Goal: Check status: Check status

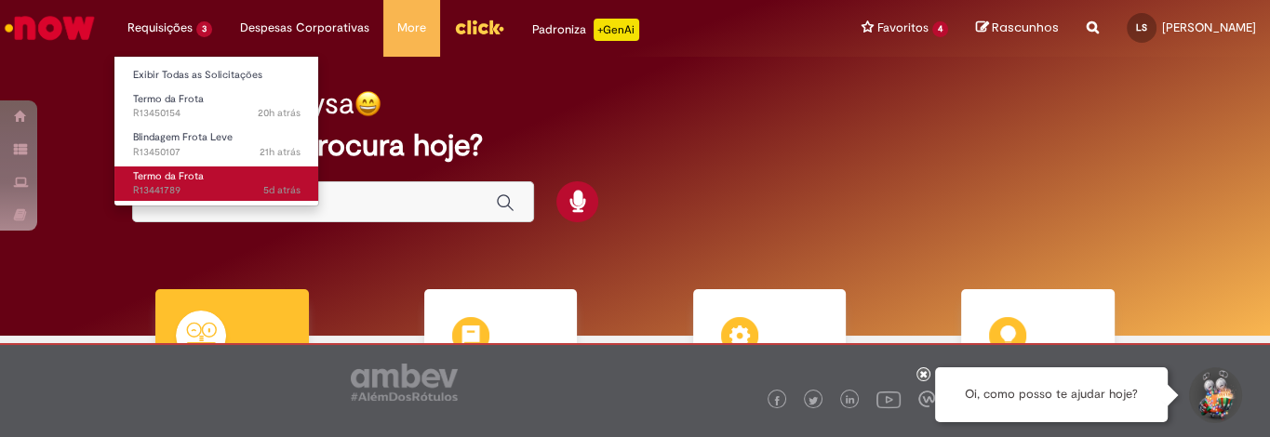
click at [158, 175] on span "Termo da Frota" at bounding box center [168, 176] width 71 height 14
click at [162, 180] on span "Termo da Frota" at bounding box center [168, 176] width 71 height 14
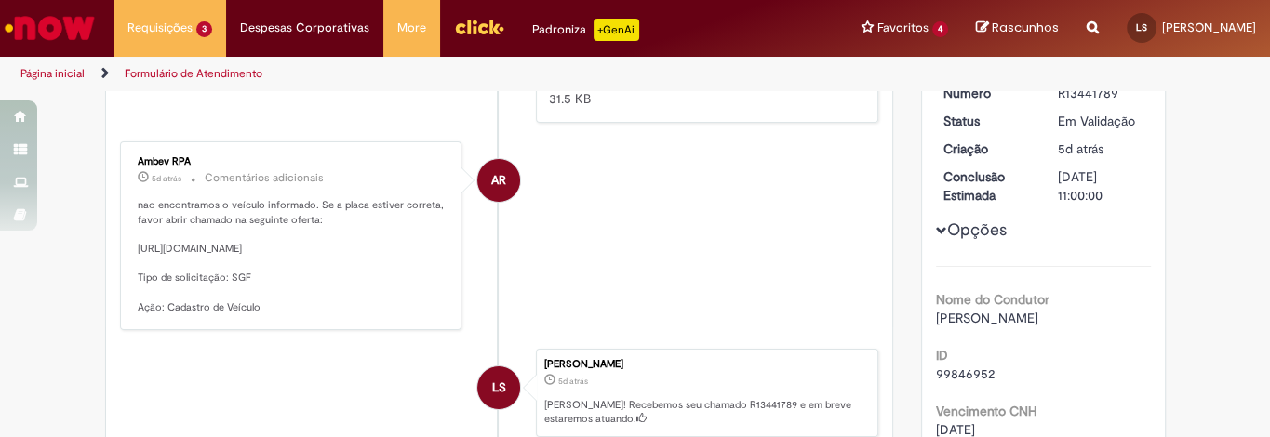
scroll to position [107, 0]
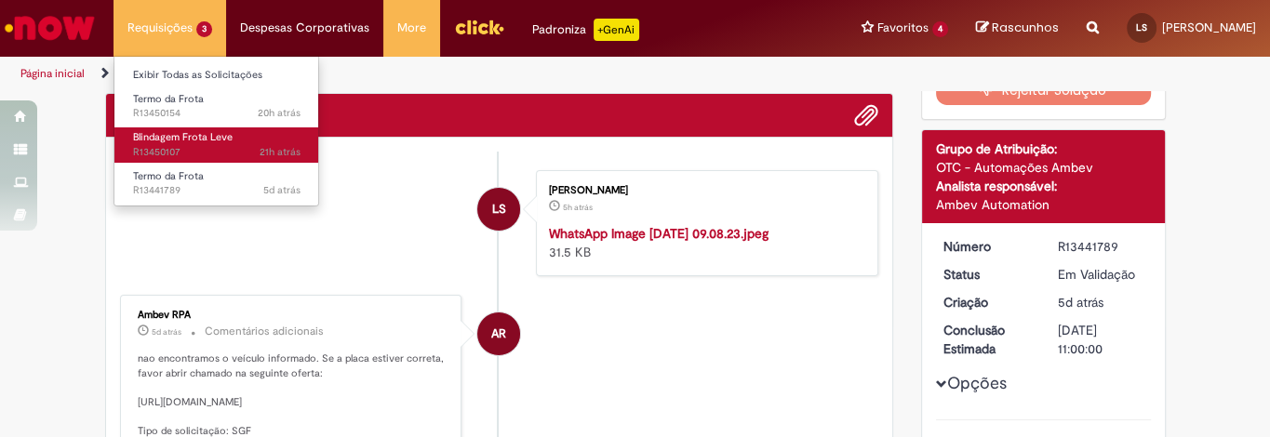
click at [177, 145] on span "21h atrás 21 horas atrás R13450107" at bounding box center [216, 152] width 167 height 15
click at [182, 145] on span "21h atrás 21 horas atrás R13450107" at bounding box center [216, 152] width 167 height 15
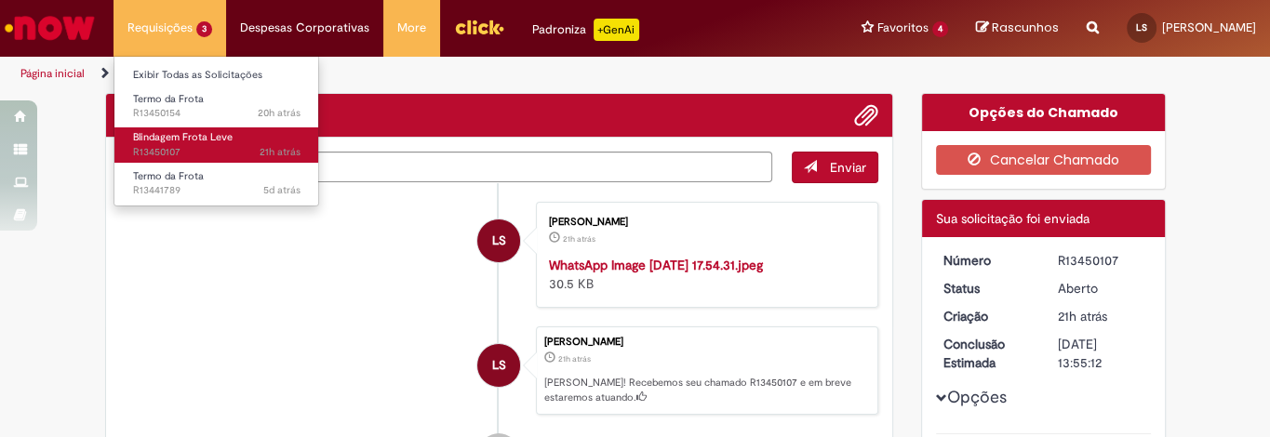
click at [156, 140] on span "Blindagem Frota Leve" at bounding box center [183, 137] width 100 height 14
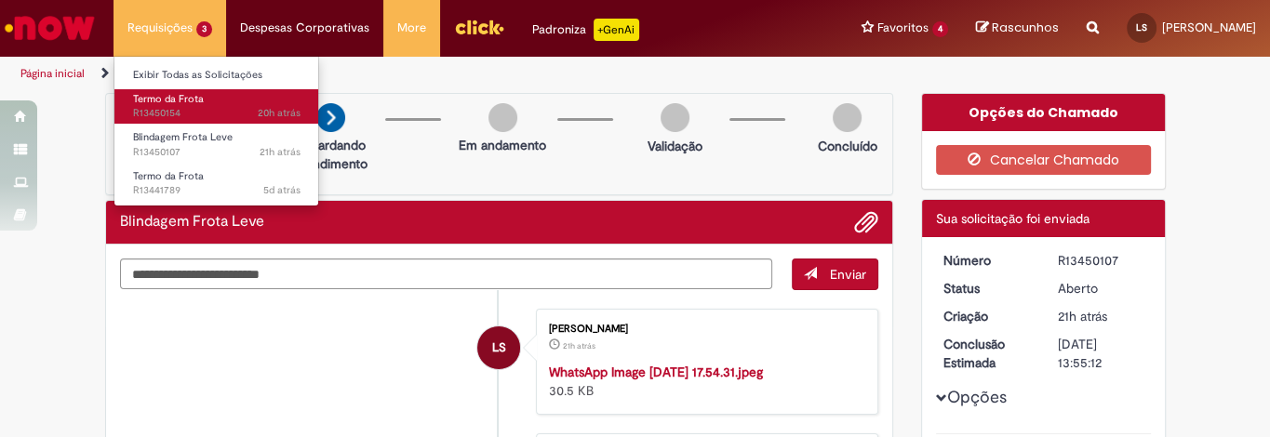
click at [179, 104] on span "Termo da Frota" at bounding box center [168, 99] width 71 height 14
click at [177, 101] on span "Termo da Frota" at bounding box center [168, 99] width 71 height 14
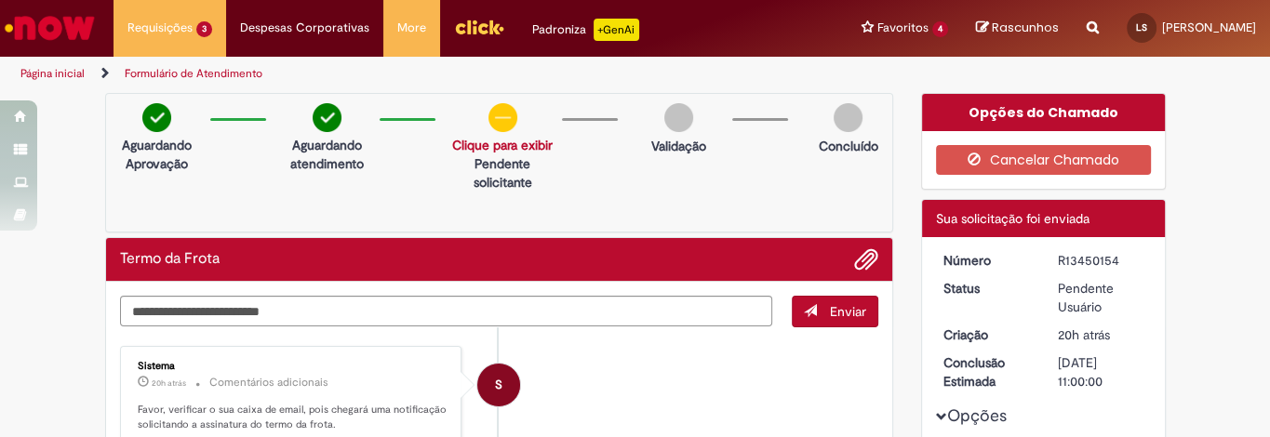
scroll to position [154, 0]
